Goal: Navigation & Orientation: Find specific page/section

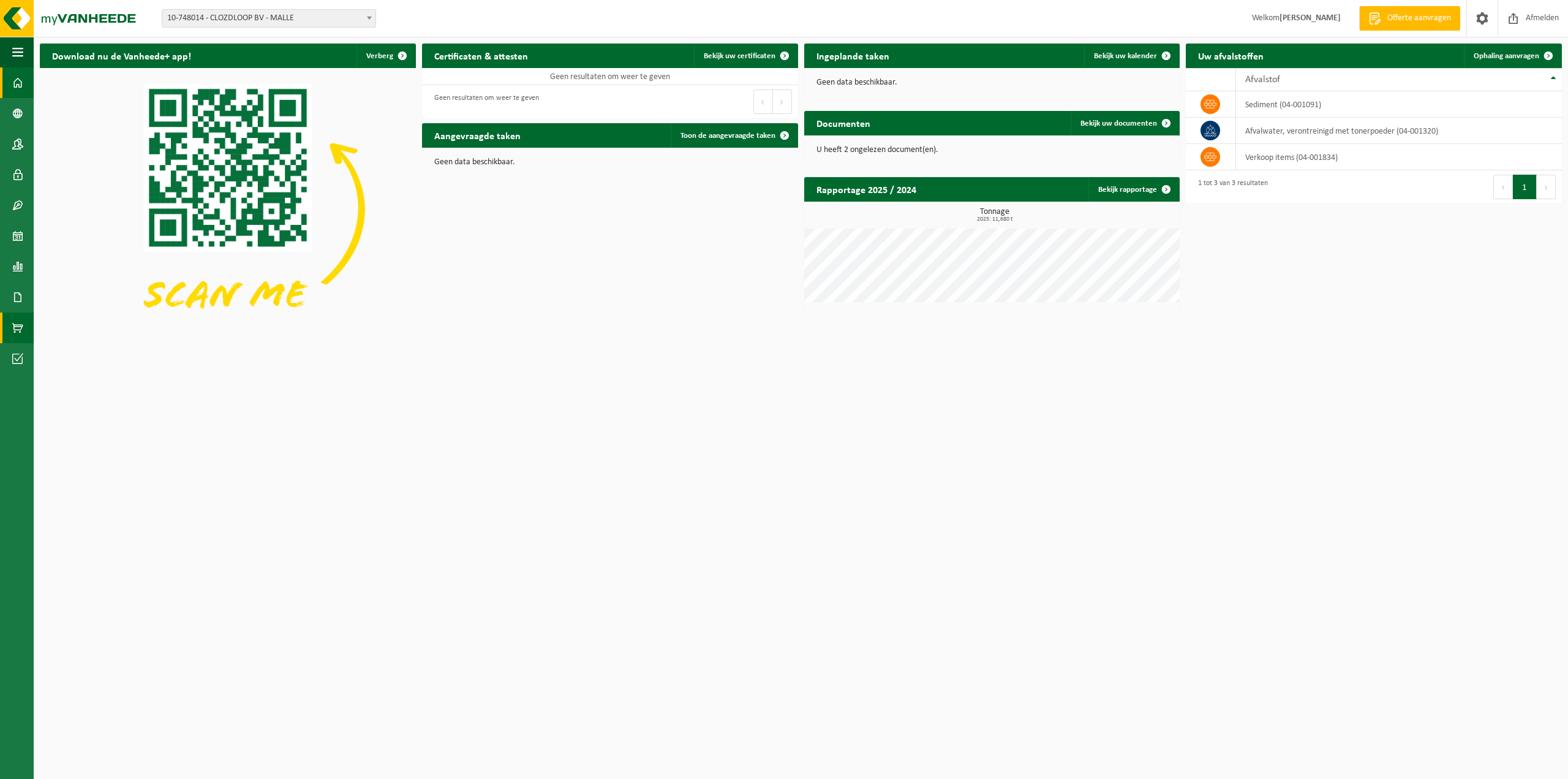
click at [19, 332] on span at bounding box center [18, 327] width 11 height 31
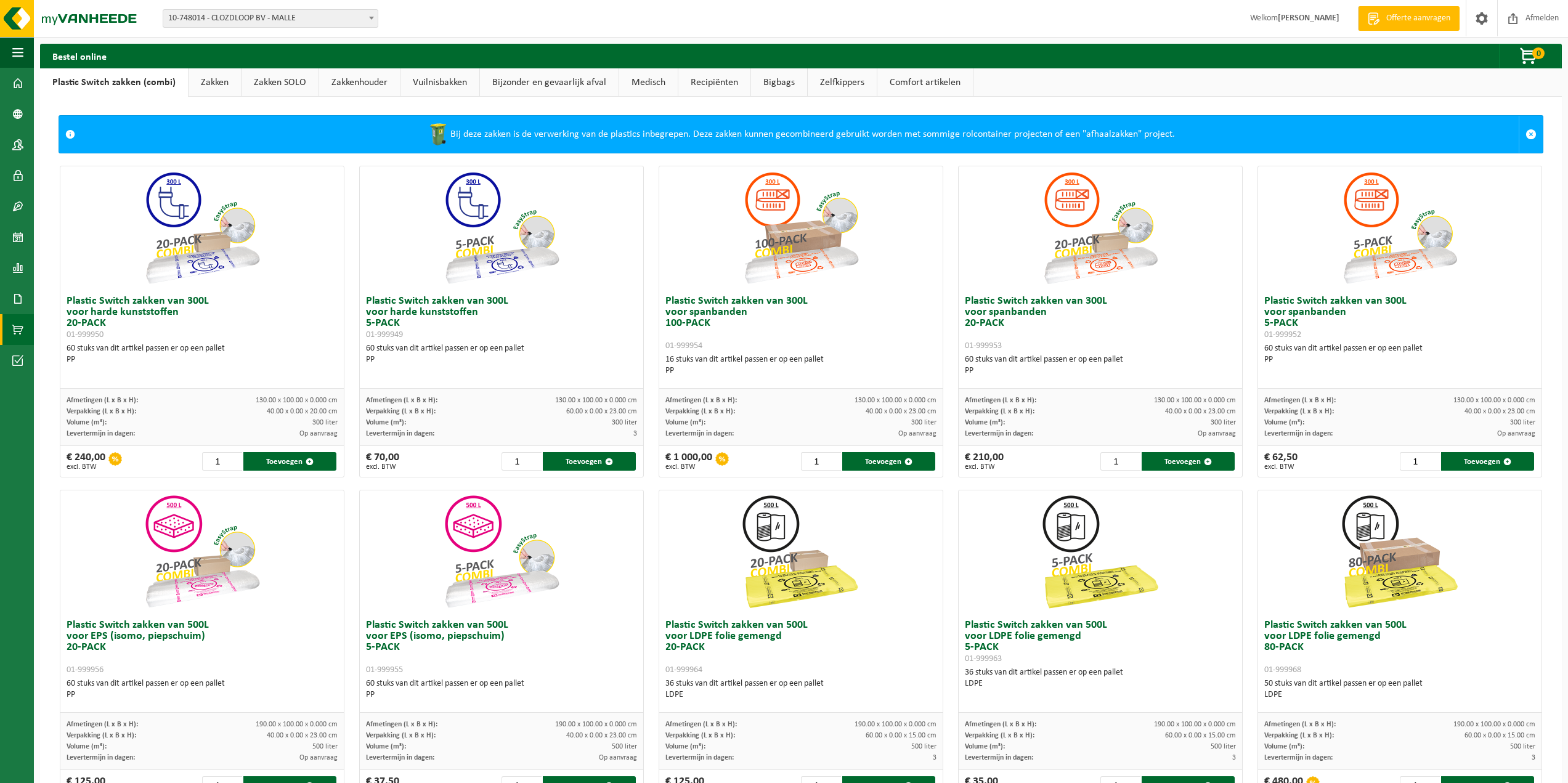
click at [717, 86] on link "Recipiënten" at bounding box center [713, 83] width 72 height 28
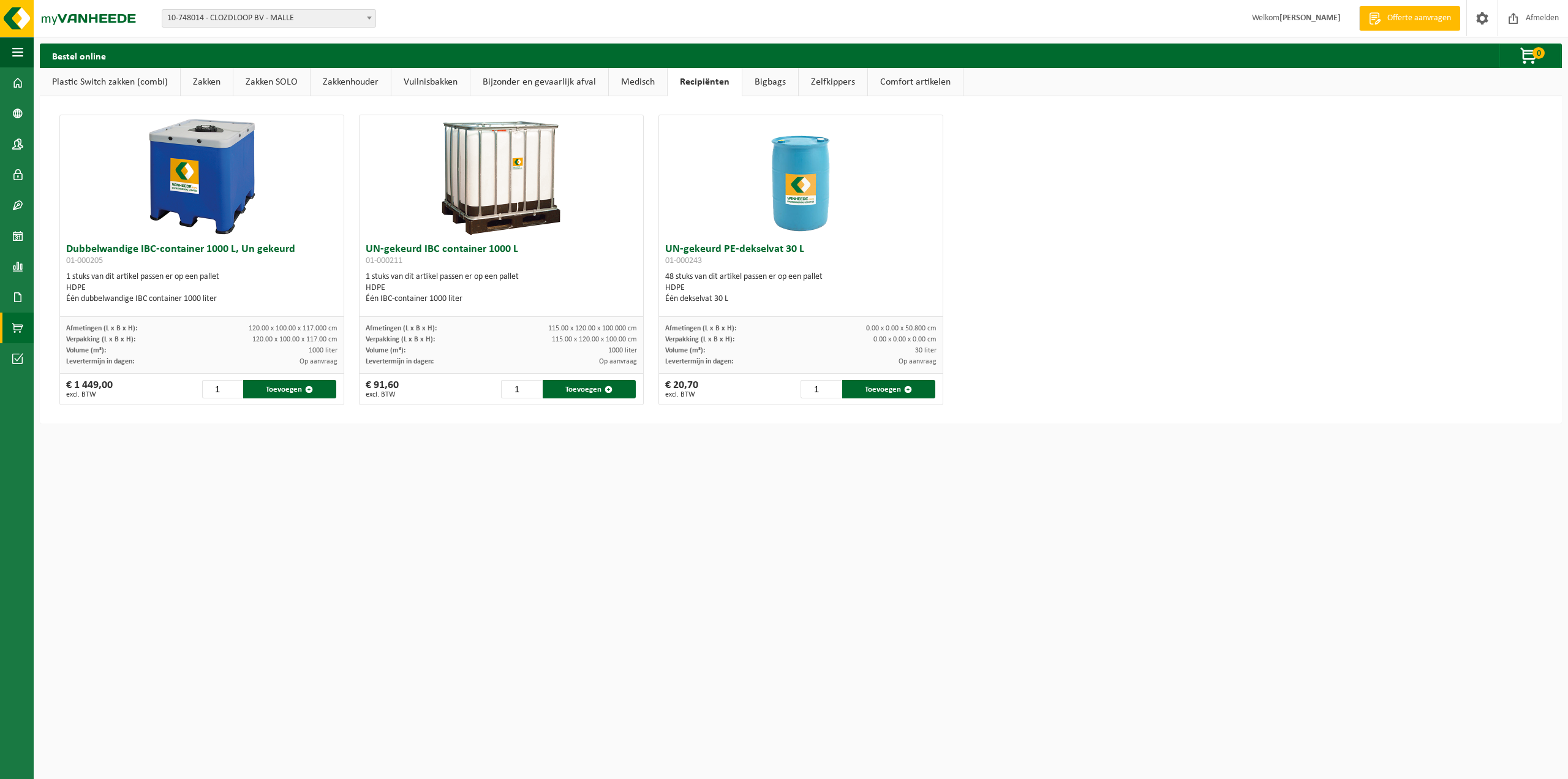
click at [770, 82] on link "Bigbags" at bounding box center [770, 82] width 56 height 28
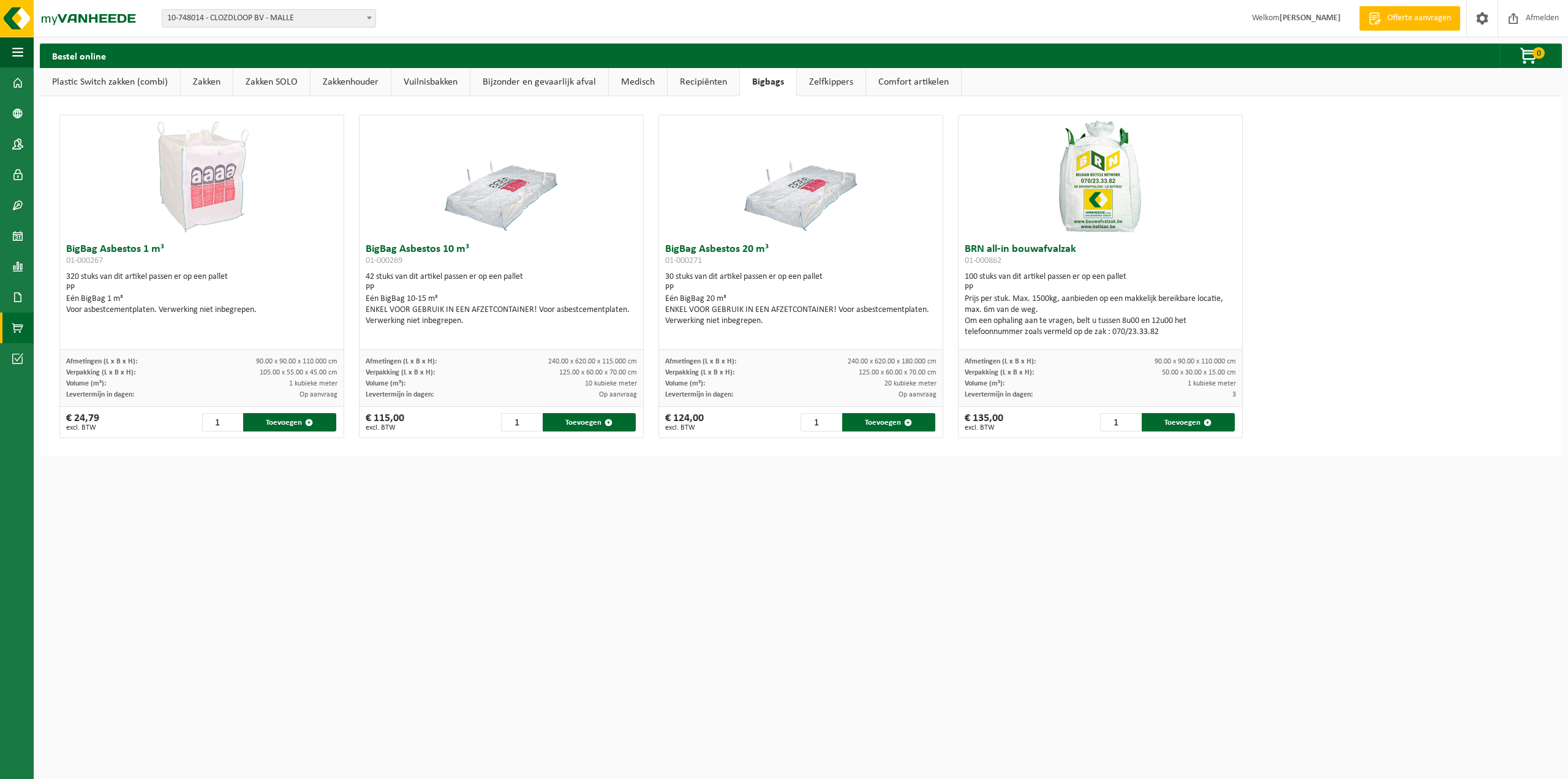
click at [829, 79] on link "Zelfkippers" at bounding box center [832, 82] width 69 height 28
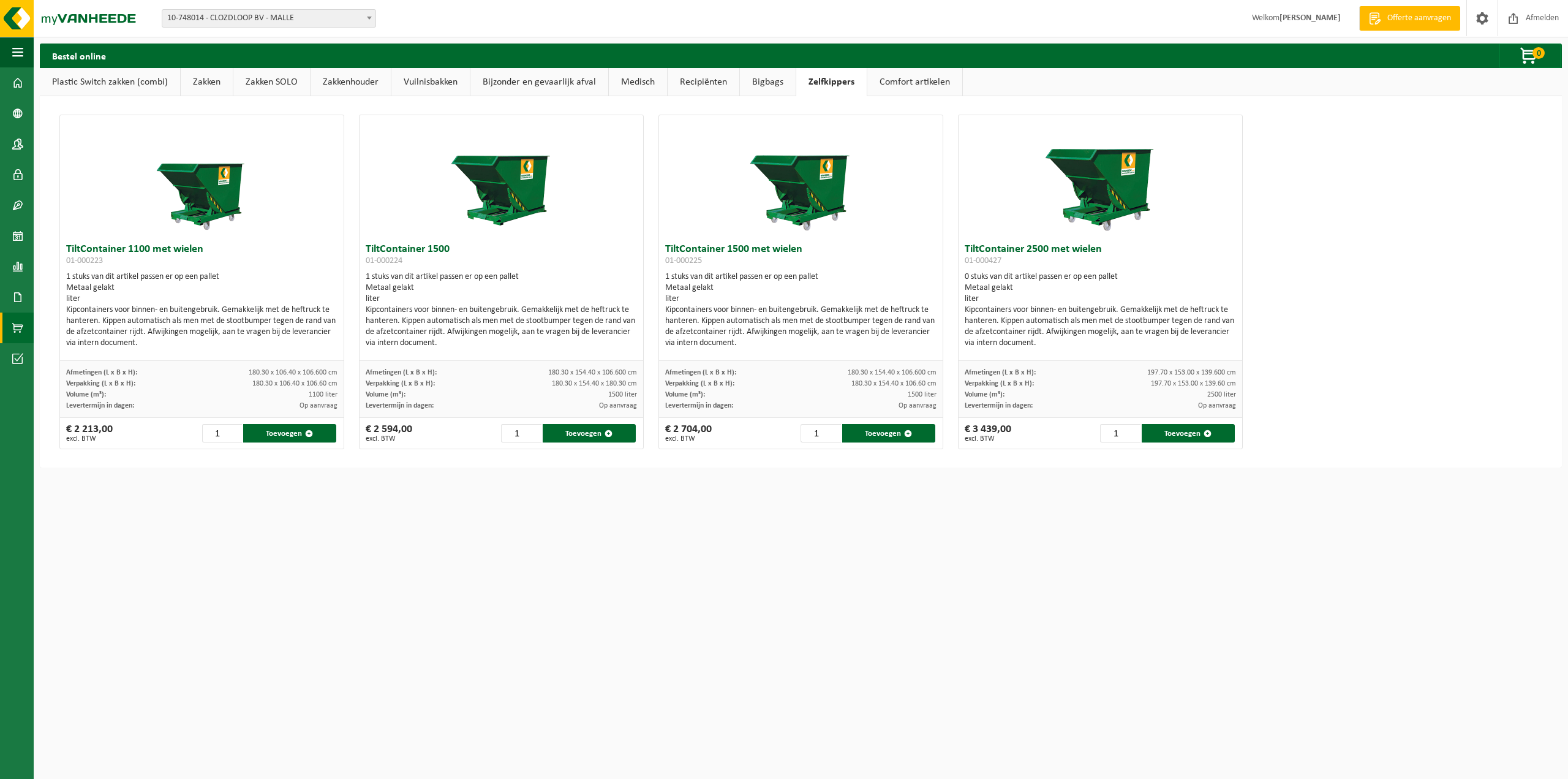
click at [904, 82] on link "Comfort artikelen" at bounding box center [914, 82] width 95 height 28
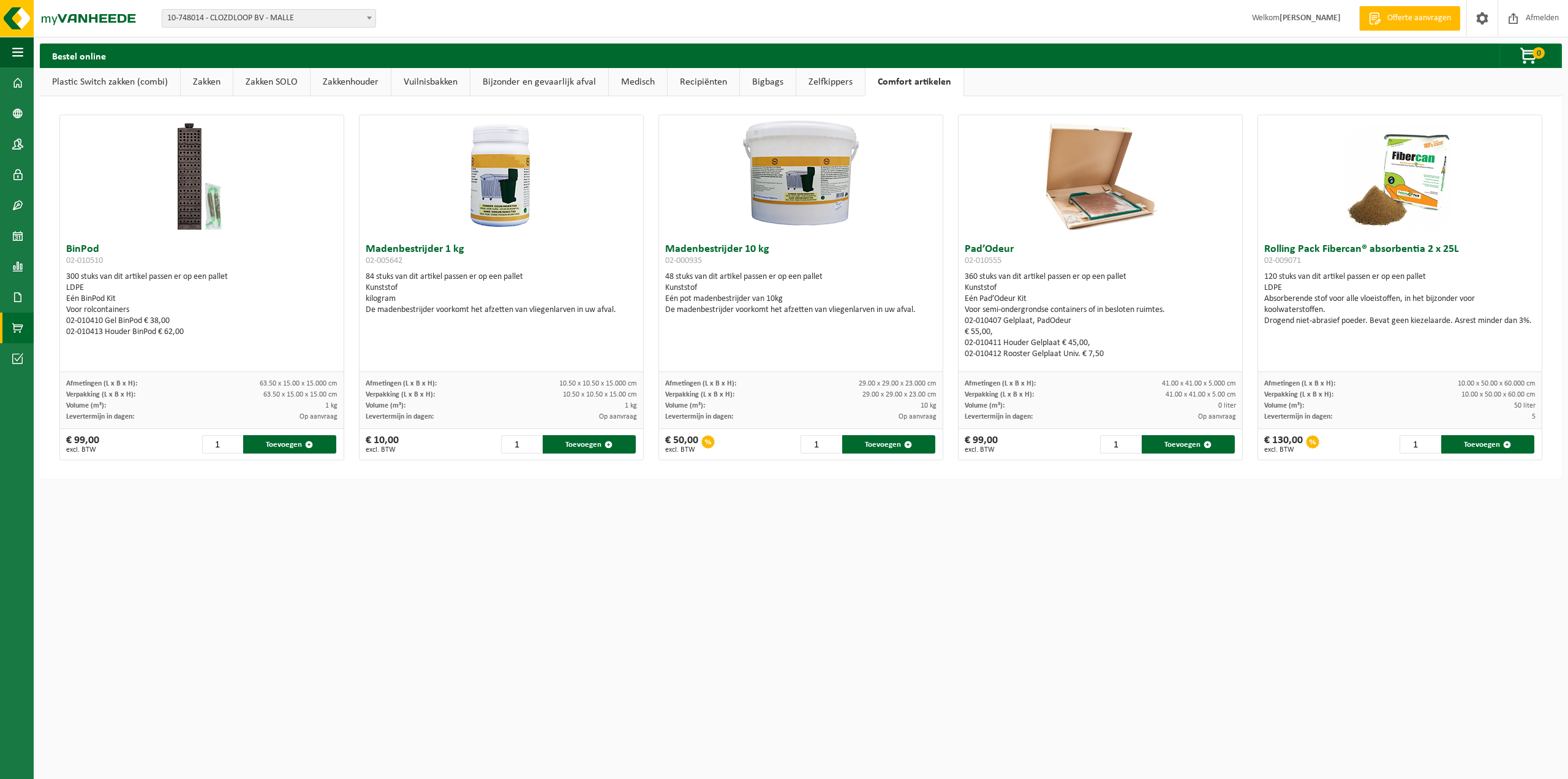
click at [751, 82] on link "Bigbags" at bounding box center [768, 82] width 56 height 28
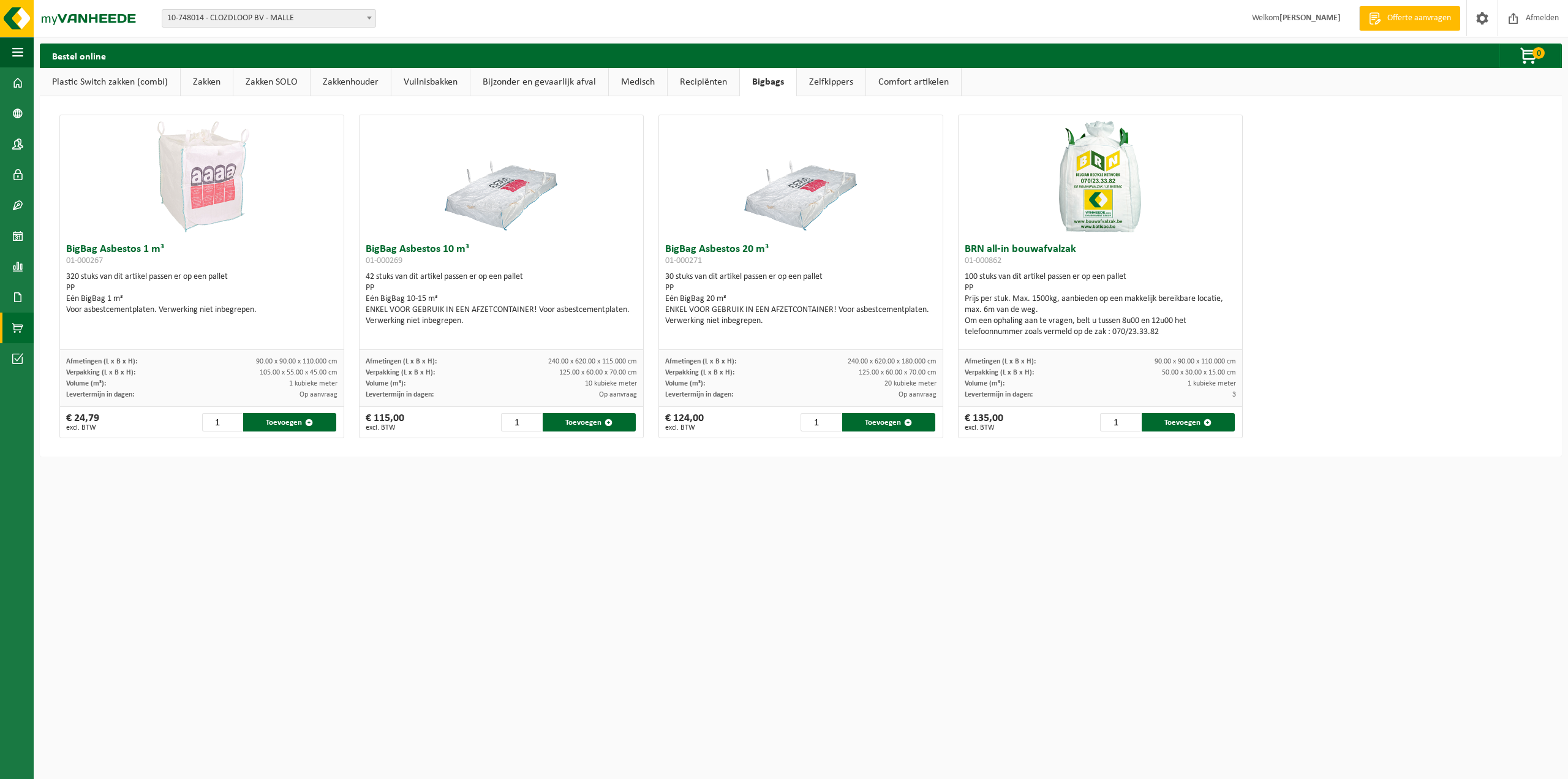
click at [717, 86] on link "Recipiënten" at bounding box center [703, 82] width 71 height 28
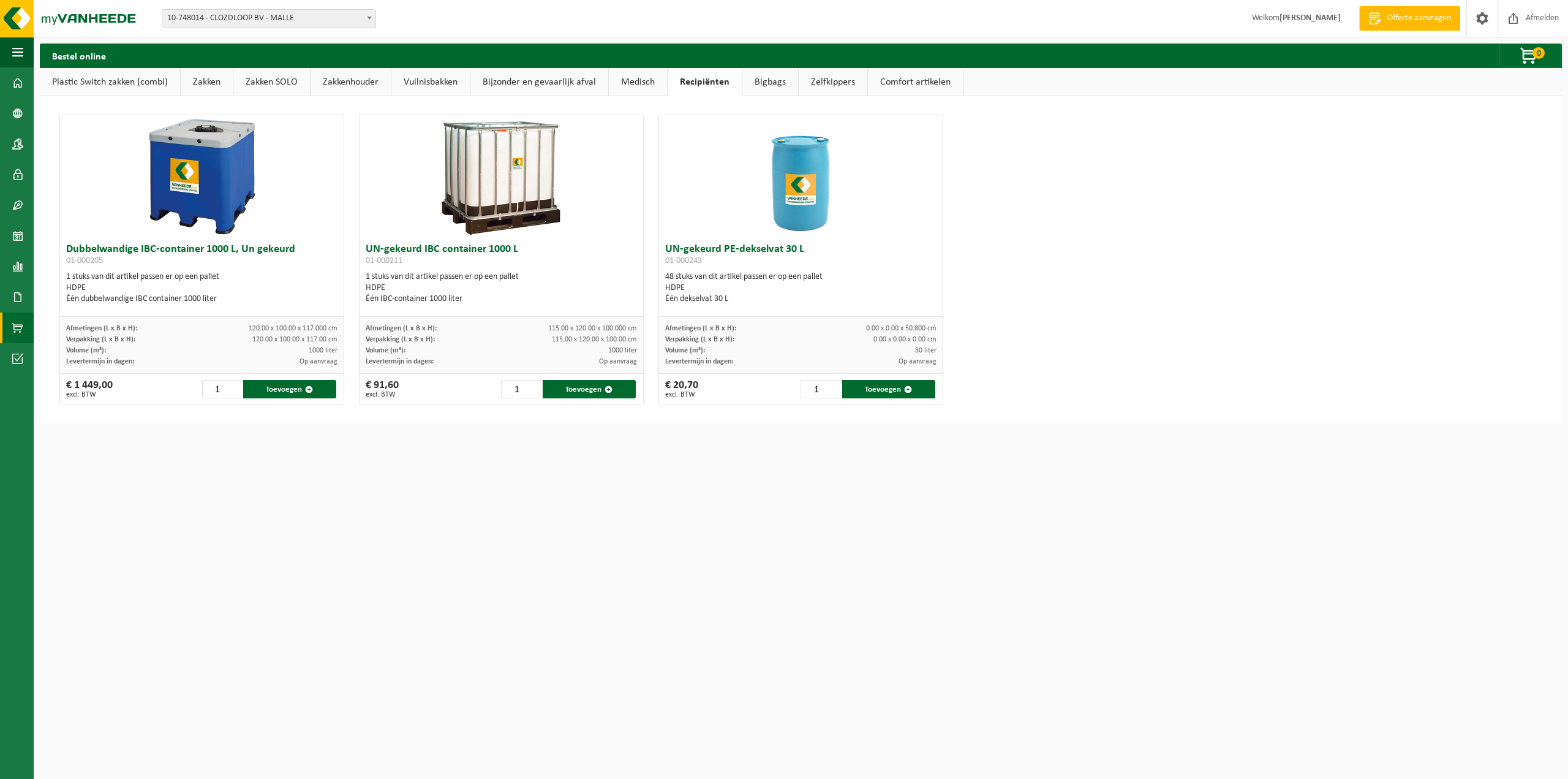
click at [629, 86] on link "Medisch" at bounding box center [638, 82] width 58 height 28
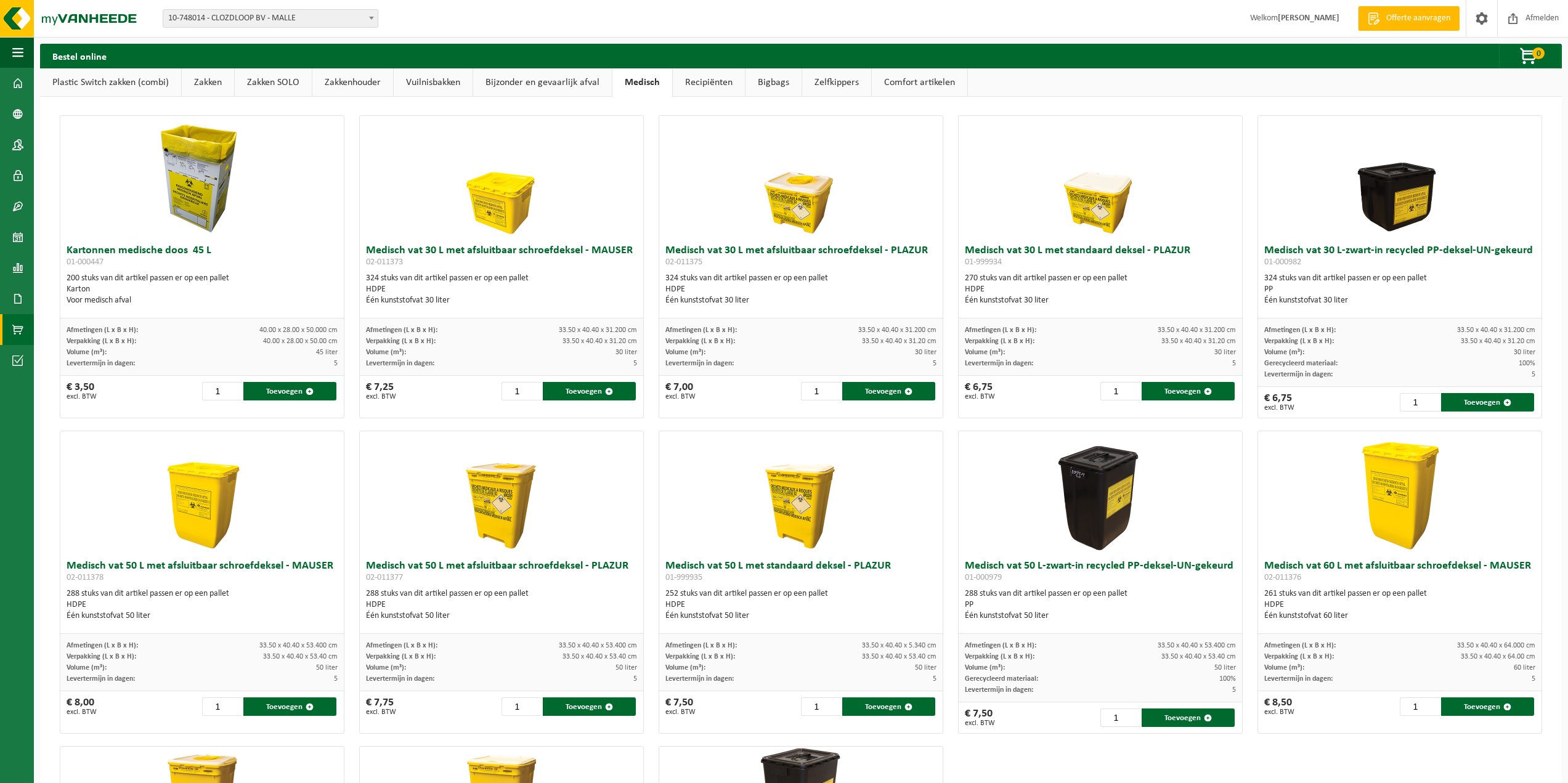
click at [539, 85] on link "Bijzonder en gevaarlijk afval" at bounding box center [542, 83] width 139 height 28
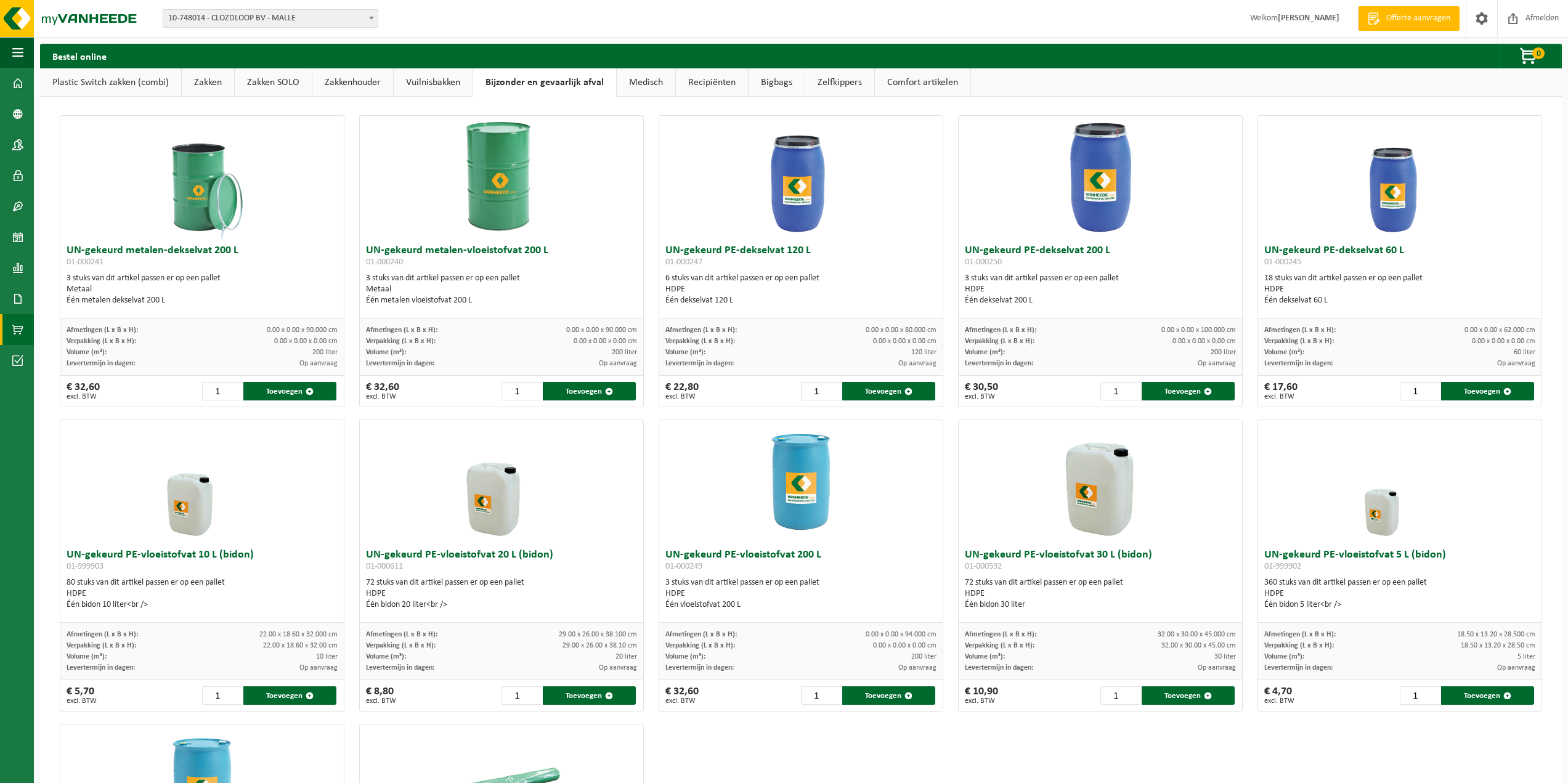
click at [444, 80] on link "Vuilnisbakken" at bounding box center [433, 83] width 79 height 28
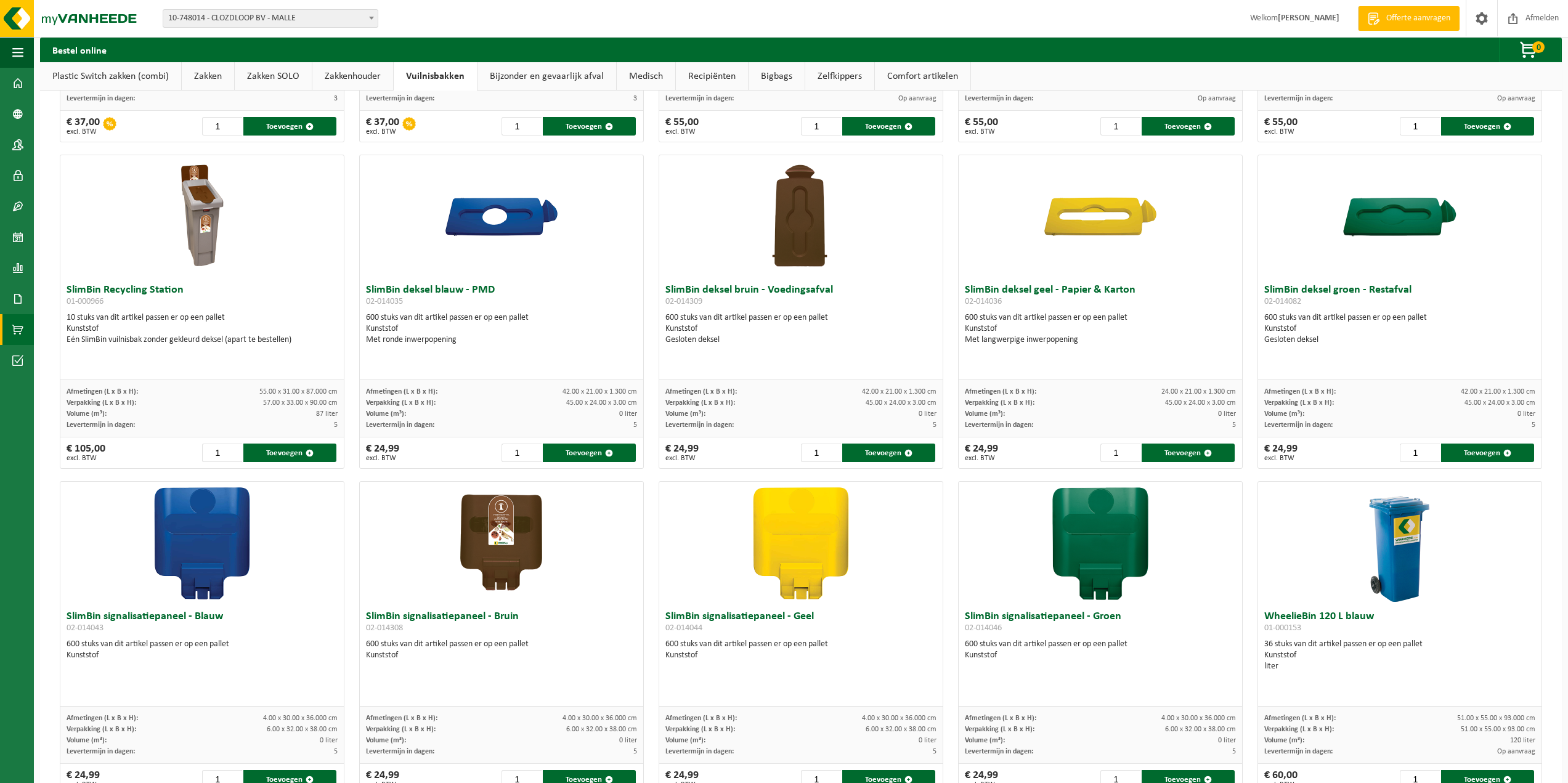
scroll to position [571, 0]
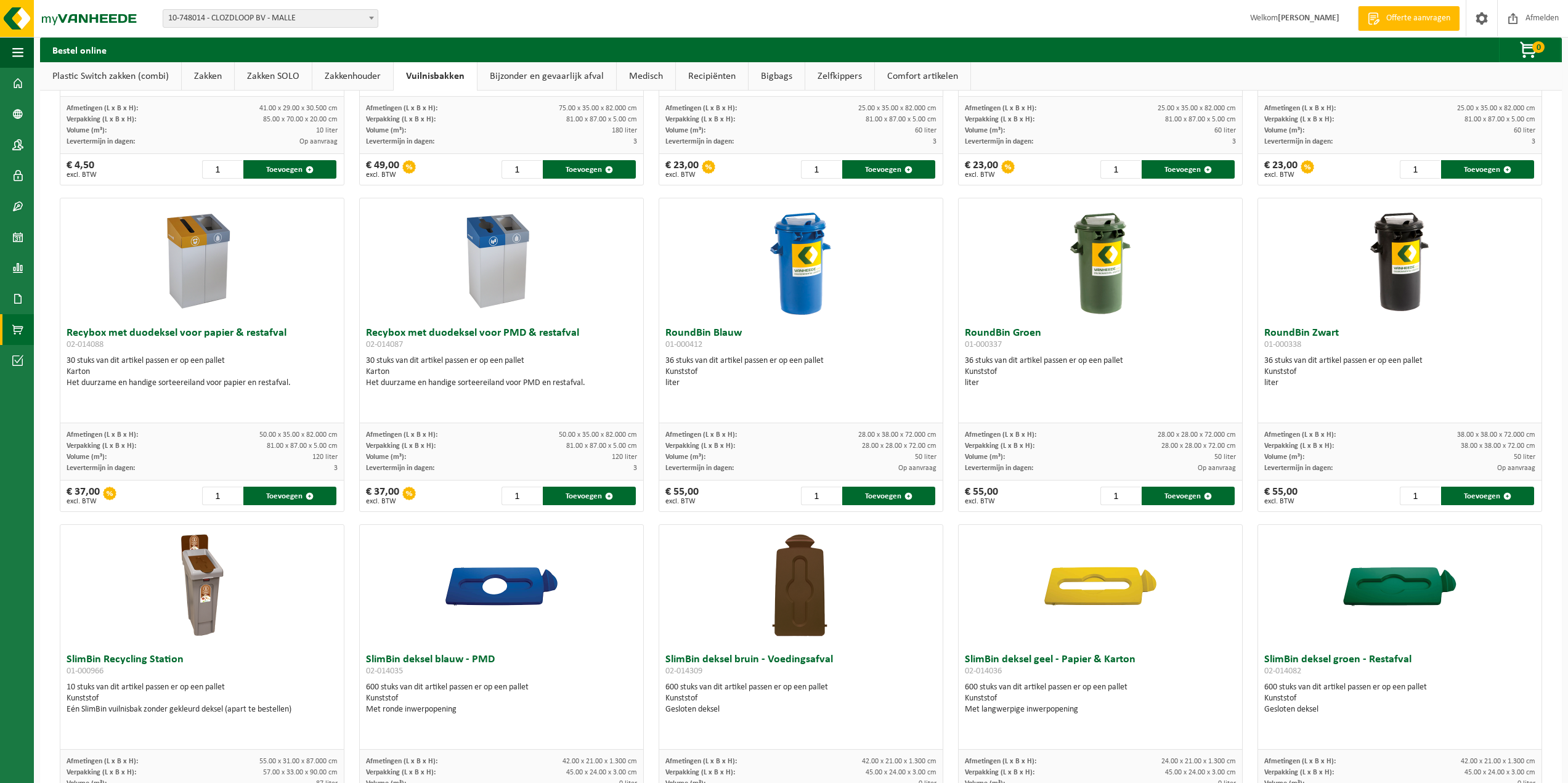
click at [360, 69] on link "Zakkenhouder" at bounding box center [352, 76] width 80 height 28
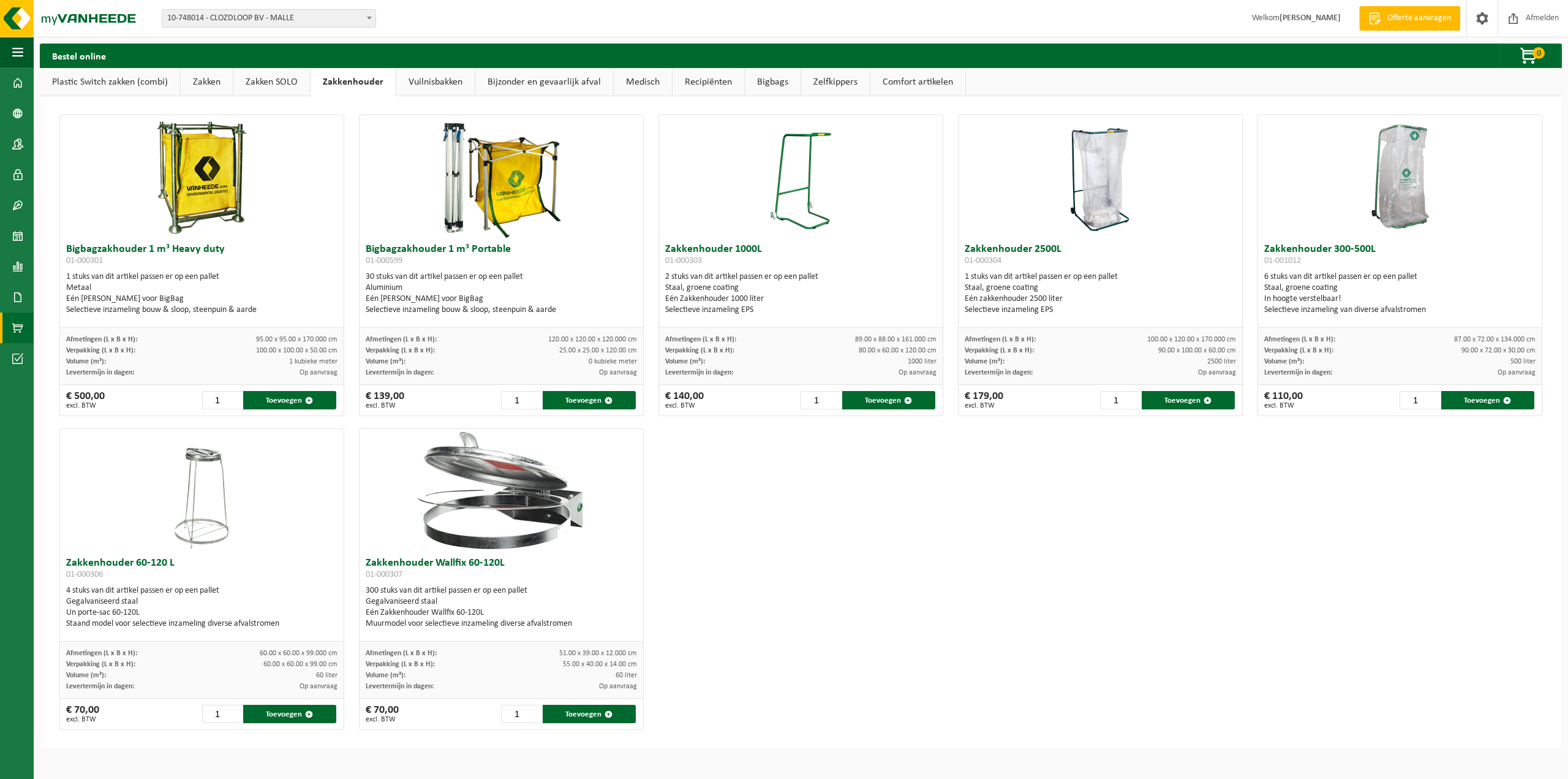
click at [294, 80] on link "Zakken SOLO" at bounding box center [272, 82] width 77 height 28
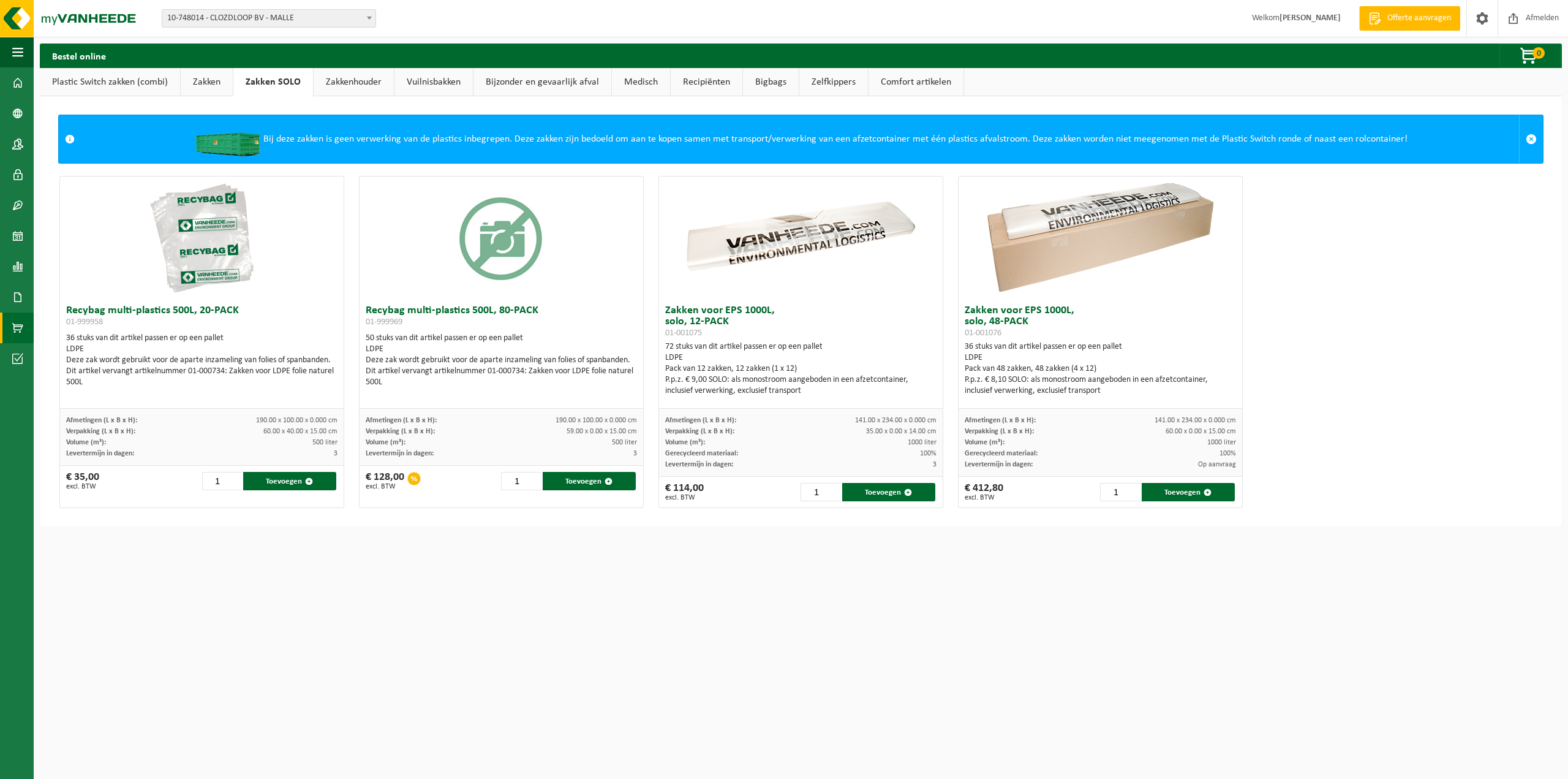
click at [219, 77] on link "Zakken" at bounding box center [207, 82] width 52 height 28
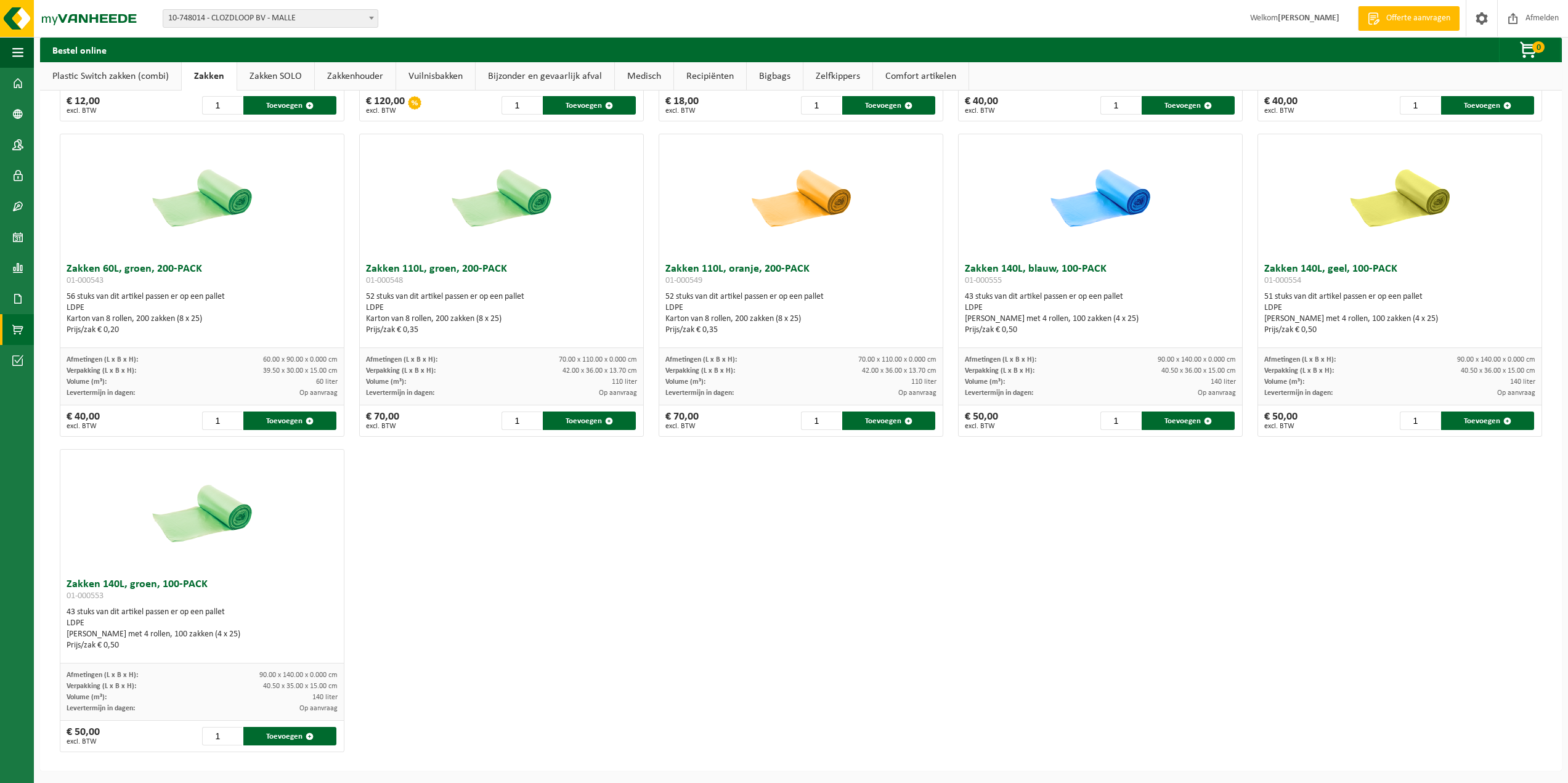
click at [136, 76] on link "Plastic Switch zakken (combi)" at bounding box center [110, 76] width 141 height 28
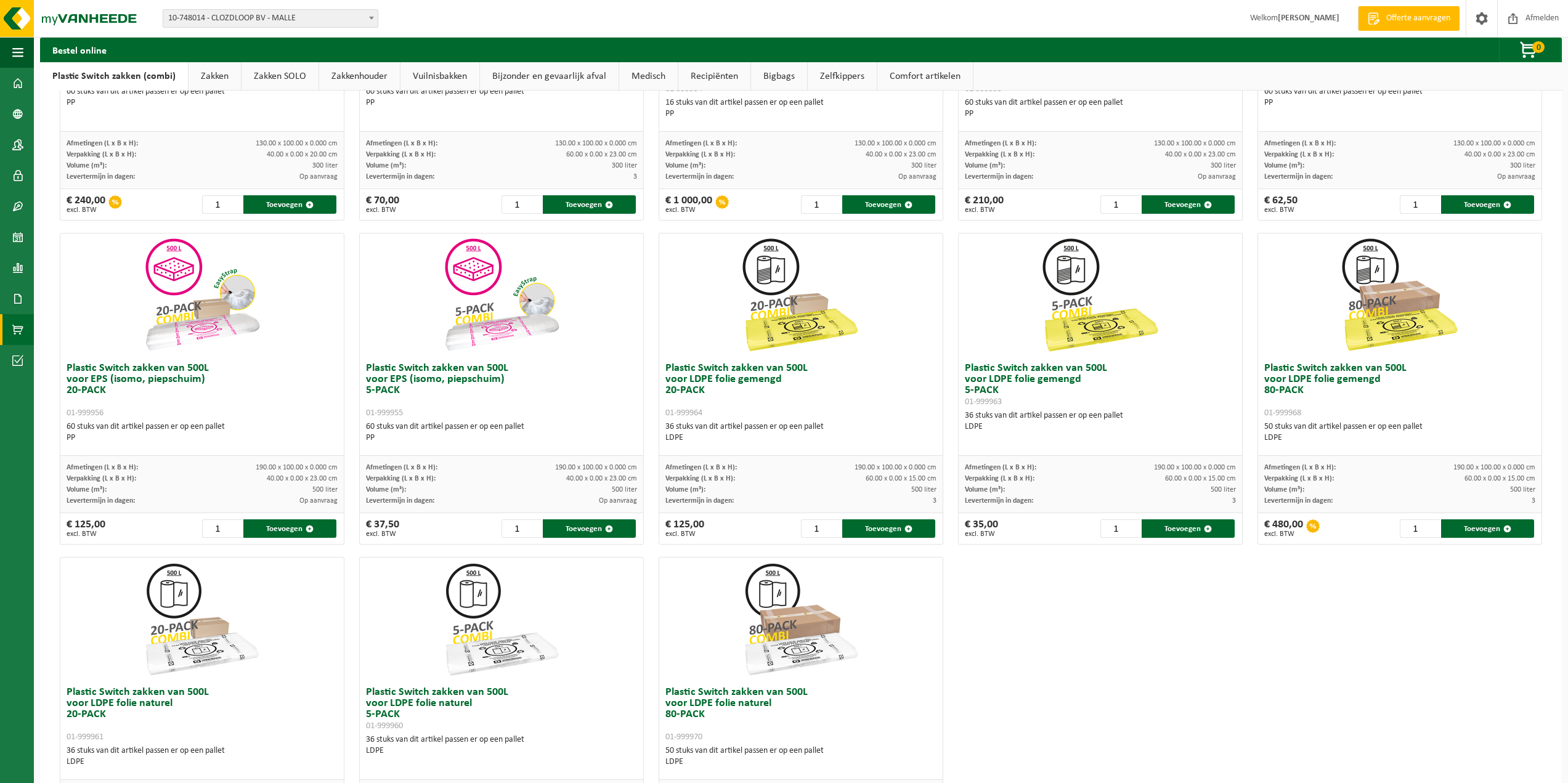
scroll to position [65, 0]
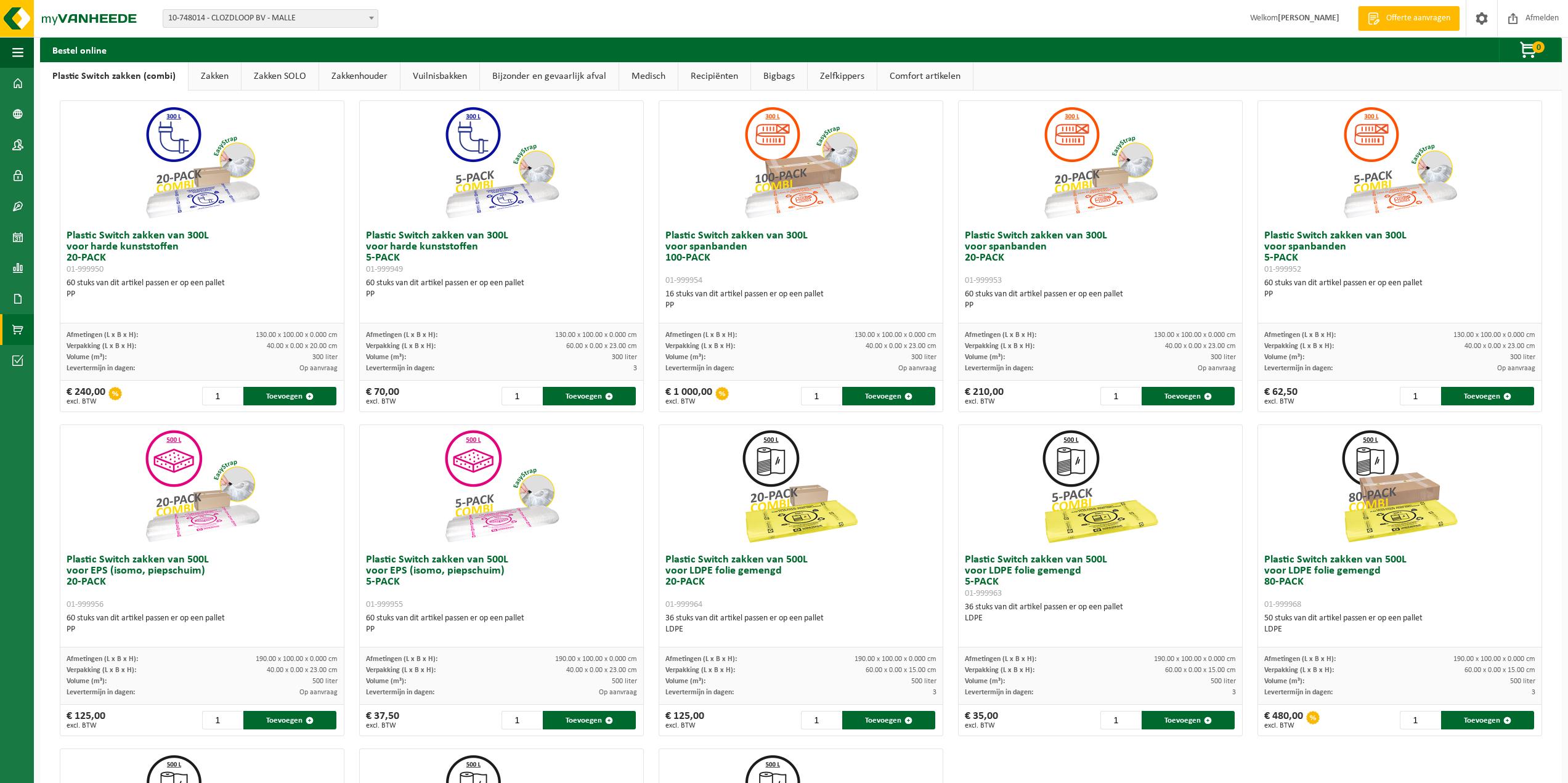
click at [773, 79] on link "Bigbags" at bounding box center [778, 76] width 56 height 28
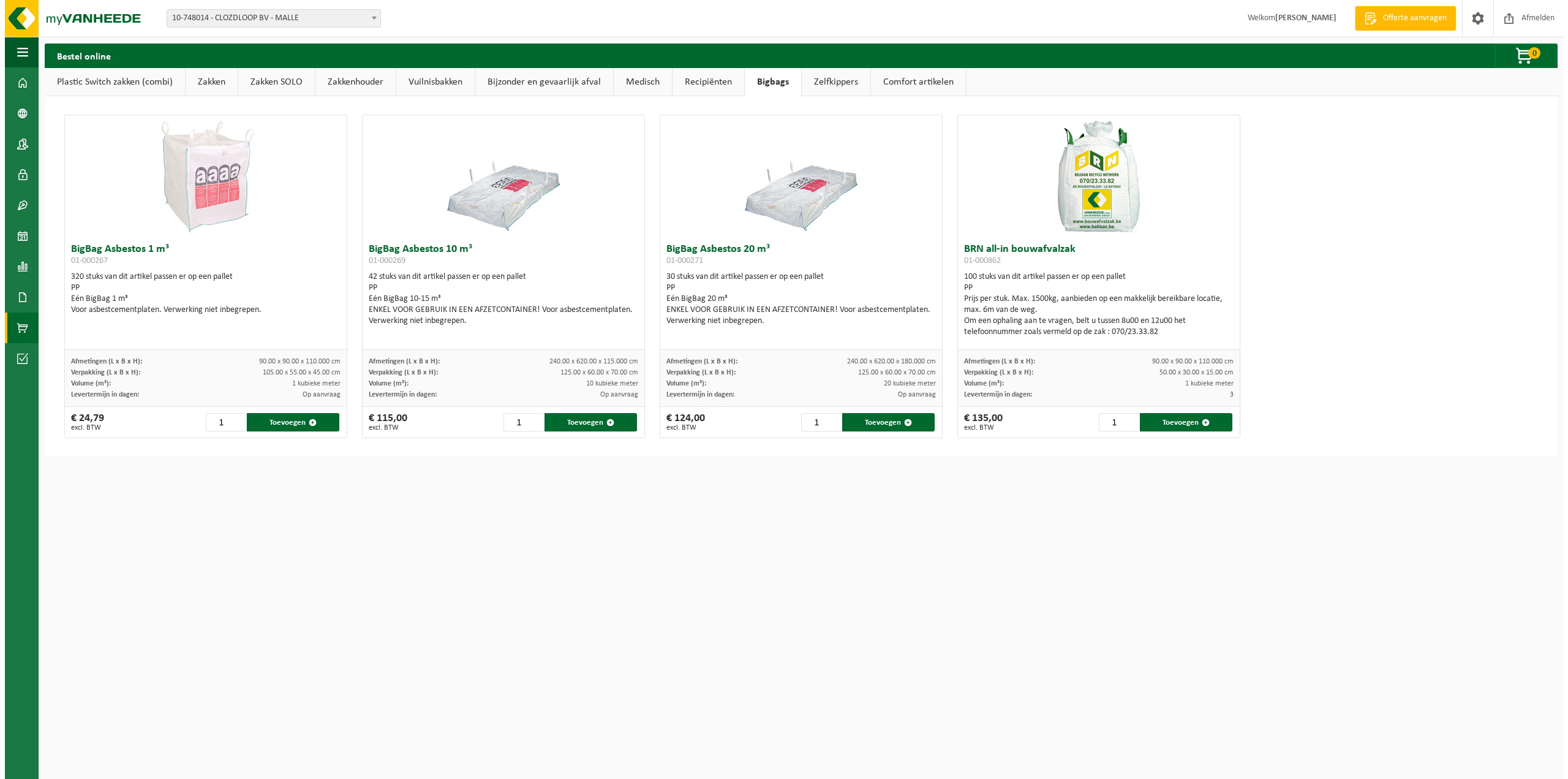
scroll to position [0, 0]
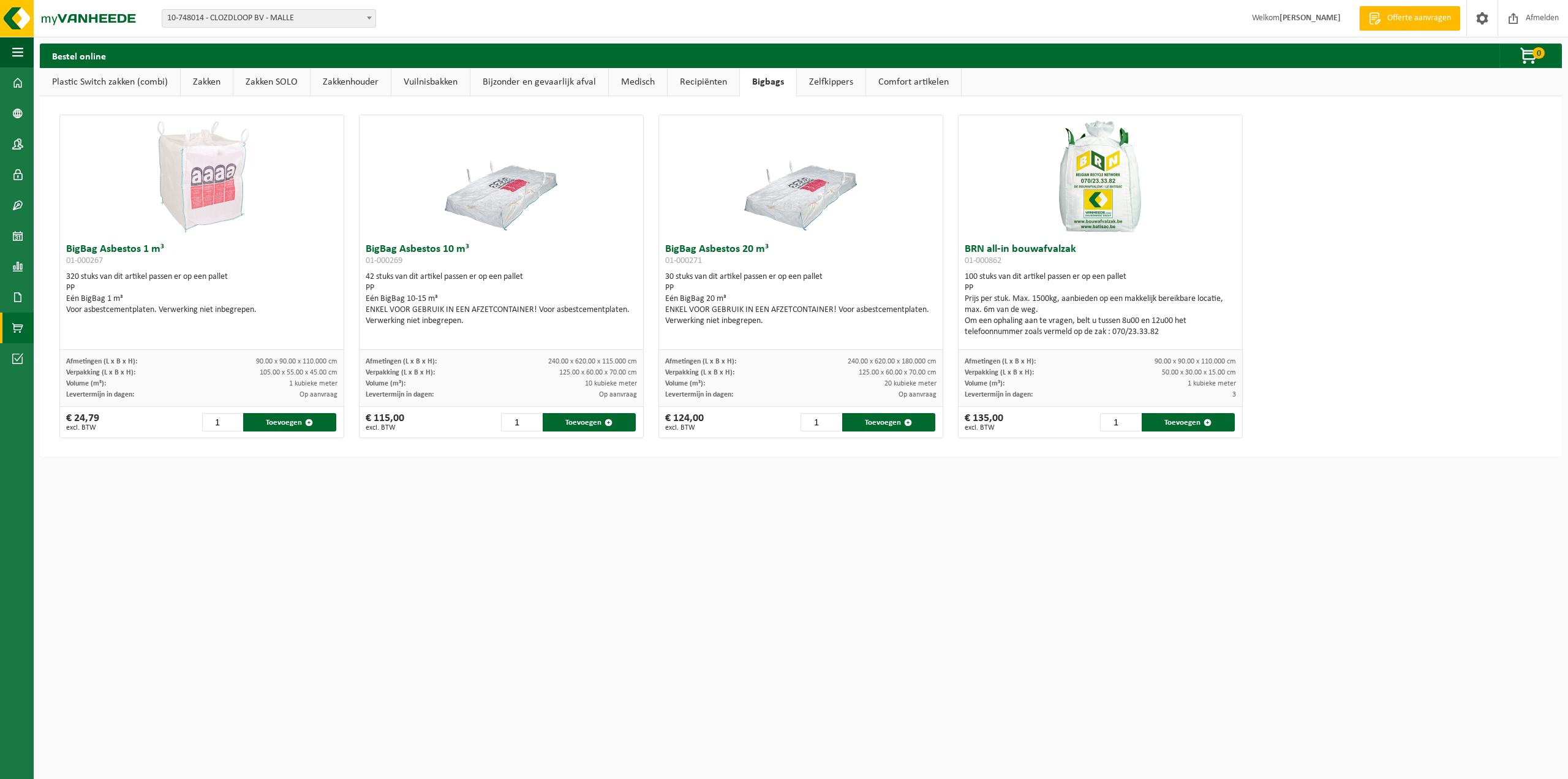
click at [710, 76] on link "Recipiënten" at bounding box center [703, 82] width 71 height 28
